Goal: Transaction & Acquisition: Purchase product/service

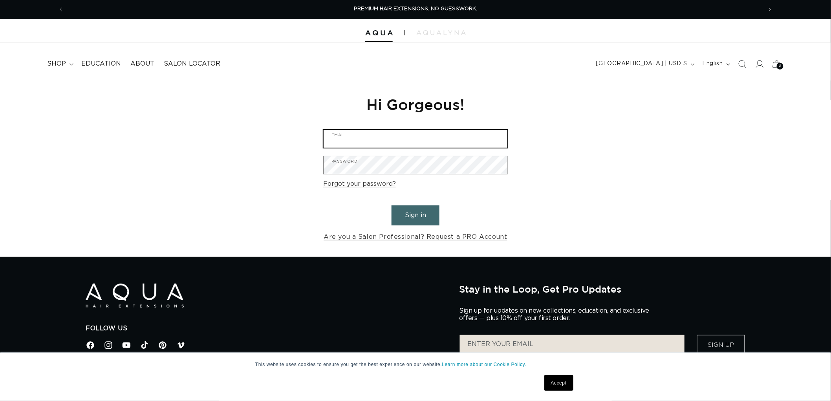
type input "[EMAIL_ADDRESS][DOMAIN_NAME]"
click at [421, 210] on button "Sign in" at bounding box center [416, 215] width 48 height 20
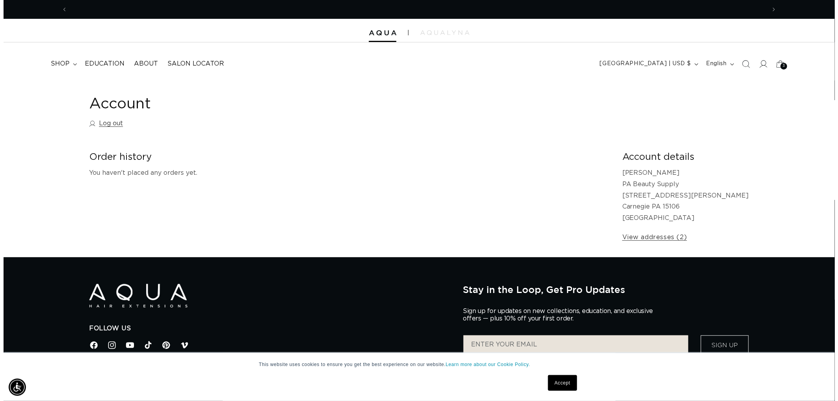
scroll to position [0, 698]
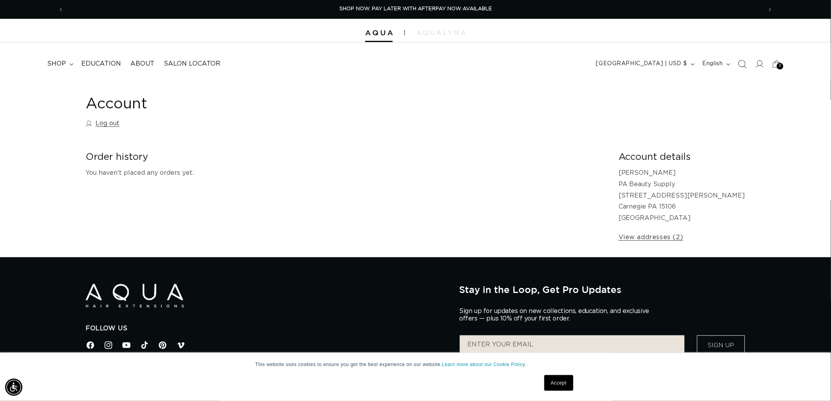
click at [736, 61] on span "Search" at bounding box center [742, 63] width 17 height 17
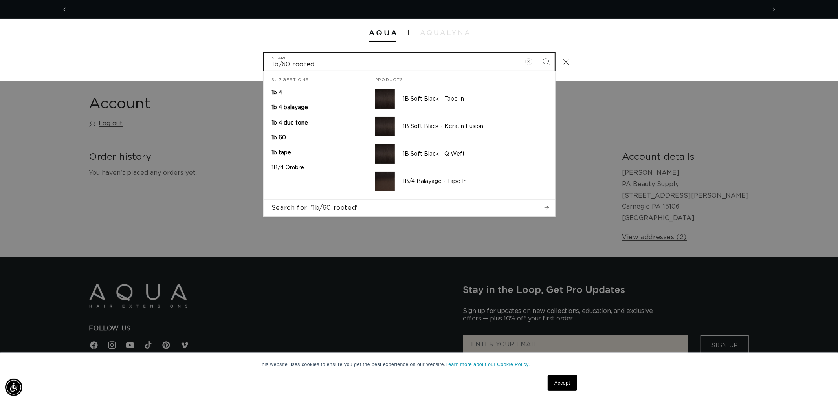
scroll to position [0, 0]
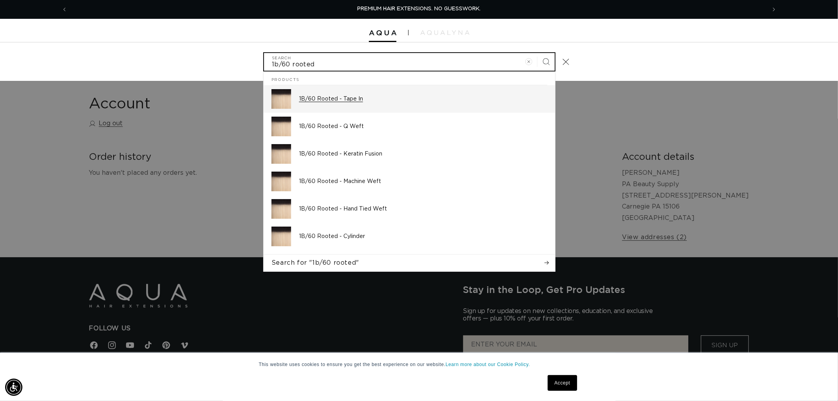
type input "1b/60 rooted"
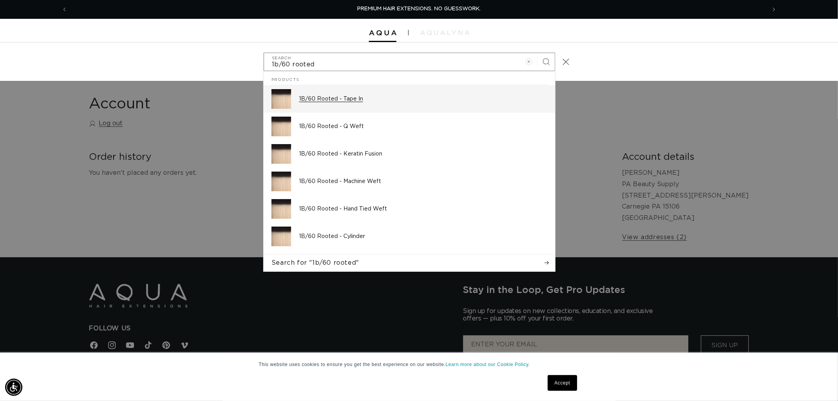
click at [422, 112] on link "1B/60 Rooted - Tape In" at bounding box center [409, 98] width 291 height 27
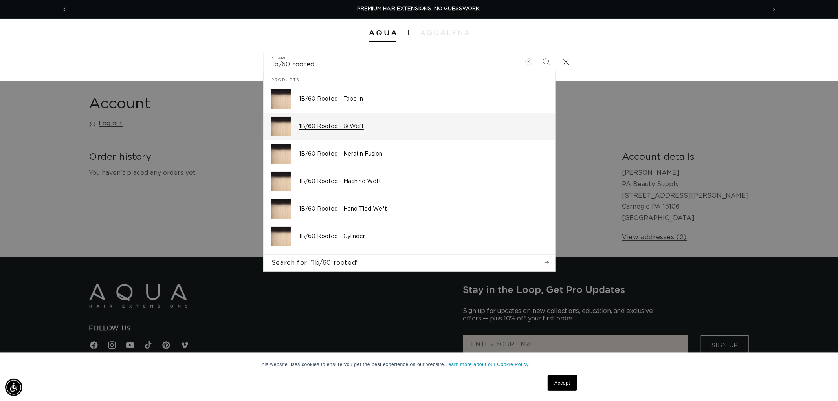
click at [384, 119] on div "1B/60 Rooted - Q Weft" at bounding box center [423, 127] width 248 height 20
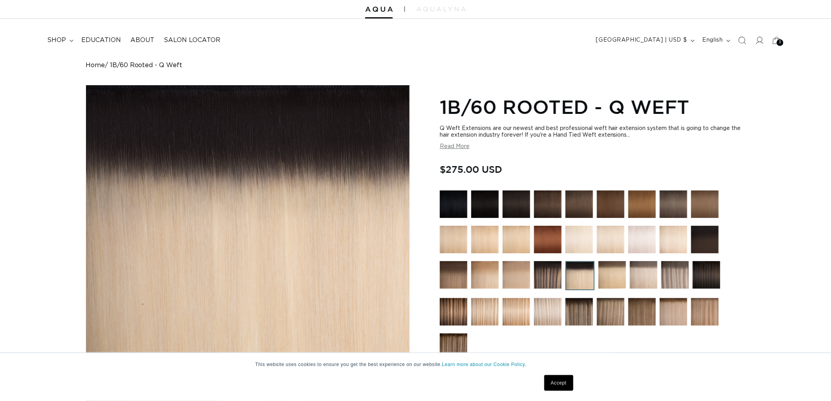
scroll to position [218, 0]
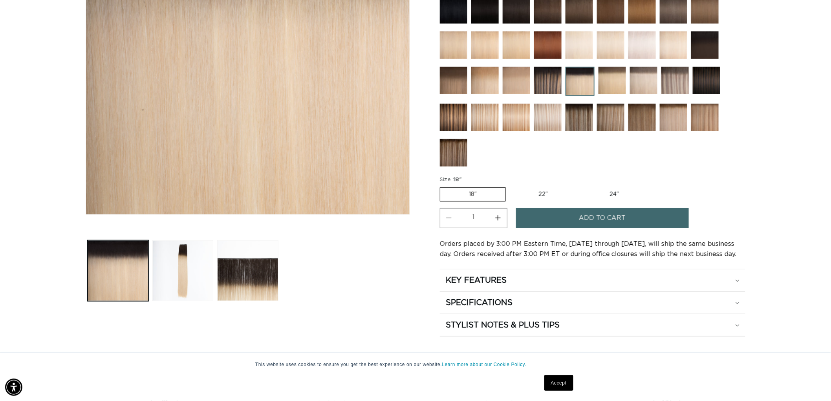
click at [558, 381] on link "Accept" at bounding box center [558, 383] width 29 height 16
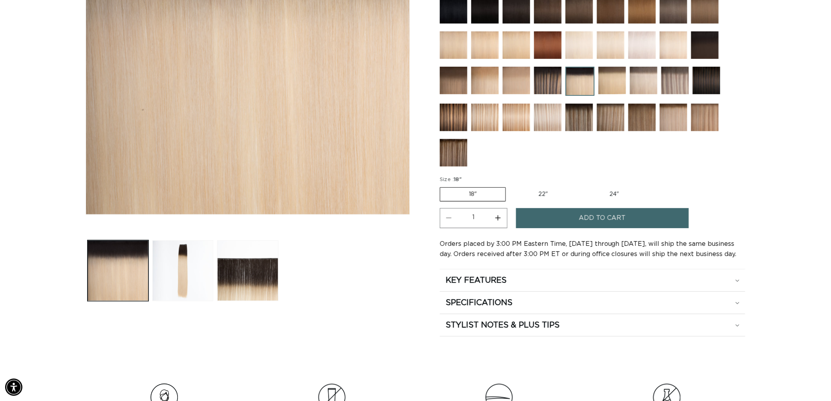
scroll to position [0, 698]
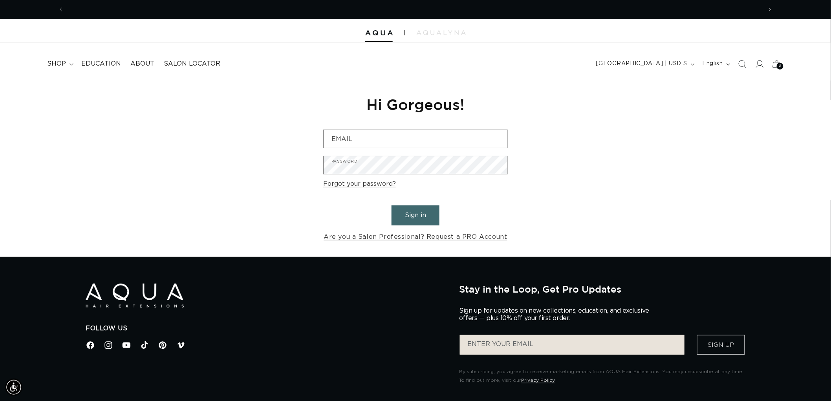
scroll to position [0, 1396]
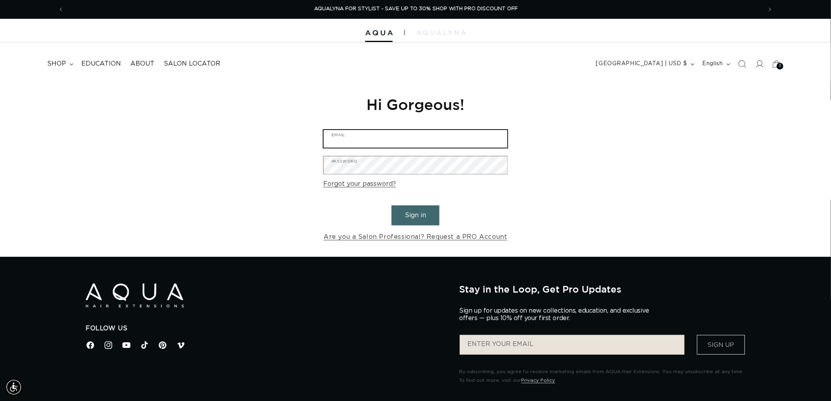
type input "graphics@pabeauty.com"
click at [426, 209] on button "Sign in" at bounding box center [416, 215] width 48 height 20
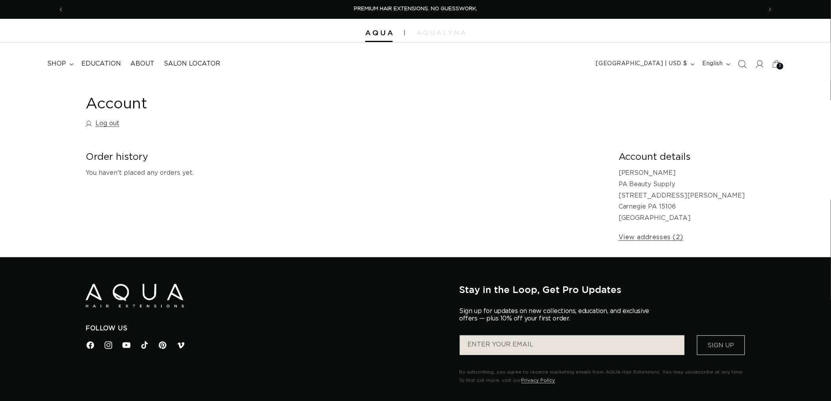
click at [740, 65] on icon "Search" at bounding box center [742, 64] width 8 height 8
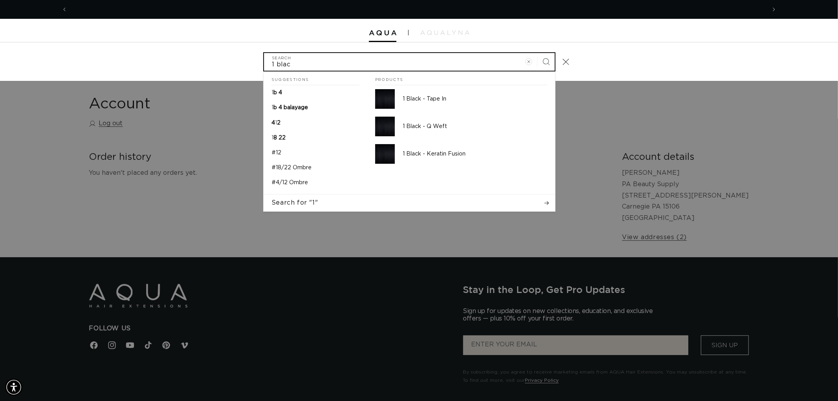
scroll to position [0, 1396]
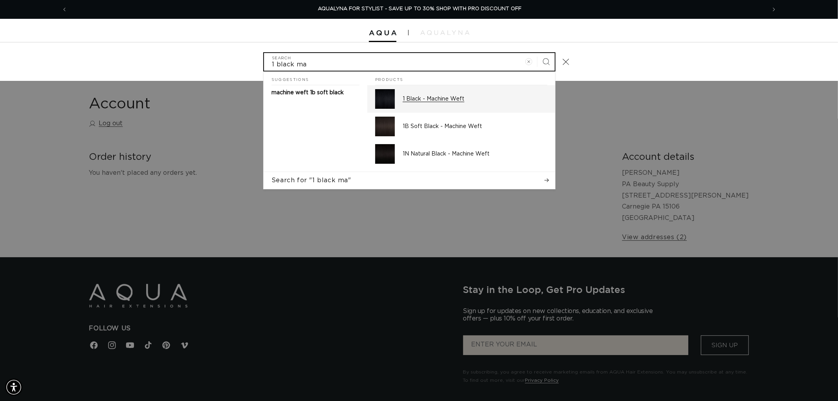
type input "1 black ma"
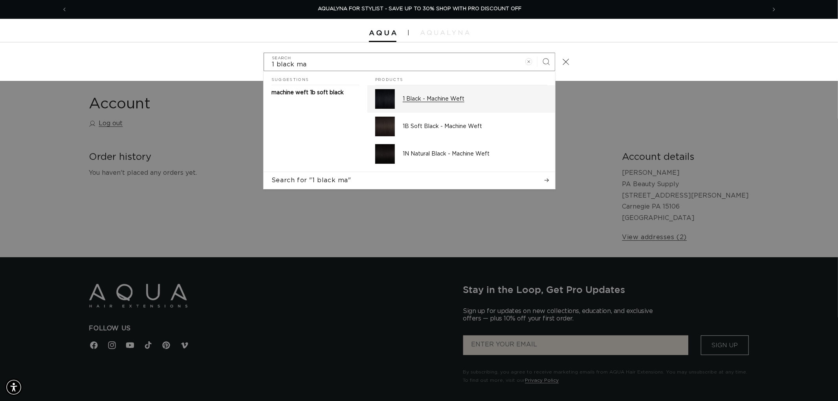
click at [456, 95] on div "1 Black - Machine Weft" at bounding box center [475, 99] width 145 height 20
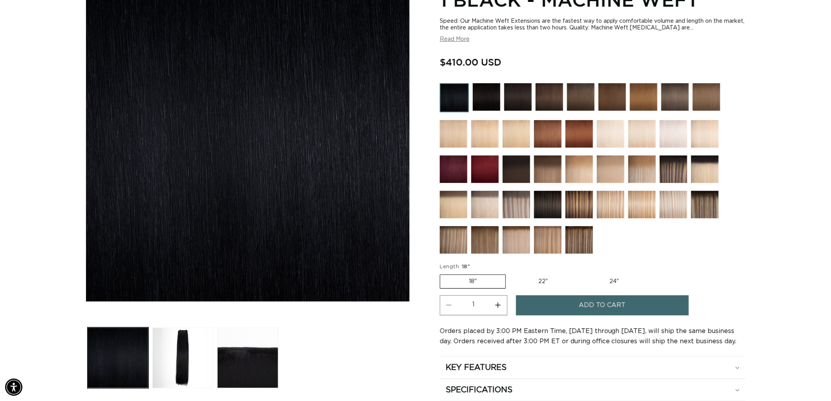
scroll to position [0, 1396]
